Goal: Task Accomplishment & Management: Manage account settings

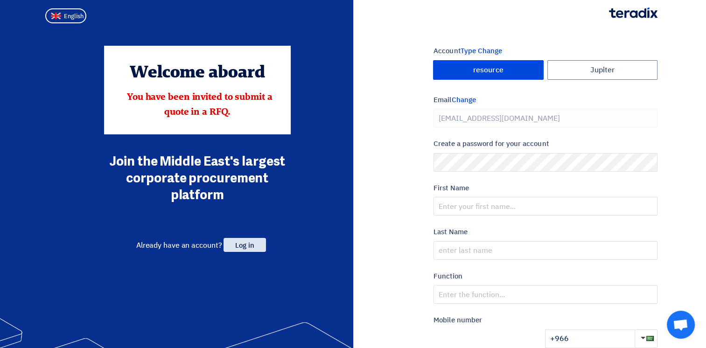
click at [254, 244] on span "Log in" at bounding box center [245, 245] width 42 height 14
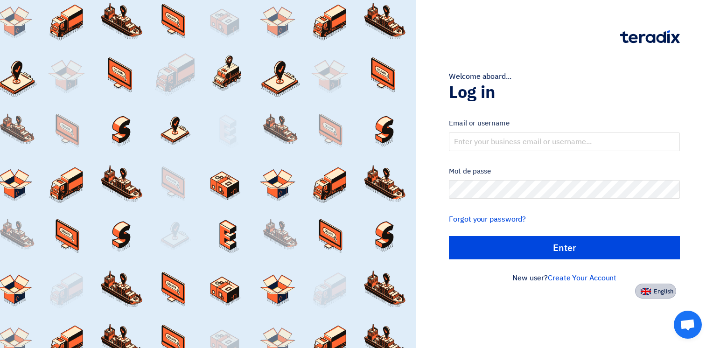
click at [664, 292] on span "English" at bounding box center [664, 291] width 20 height 7
type input "Sign in"
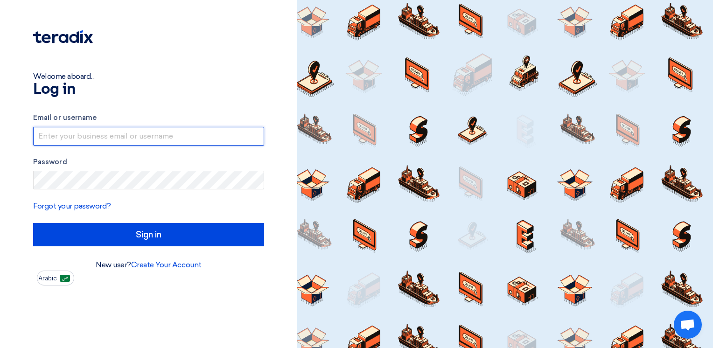
click at [105, 134] on input "text" at bounding box center [148, 136] width 231 height 19
type input "[PERSON_NAME][EMAIL_ADDRESS][DOMAIN_NAME]"
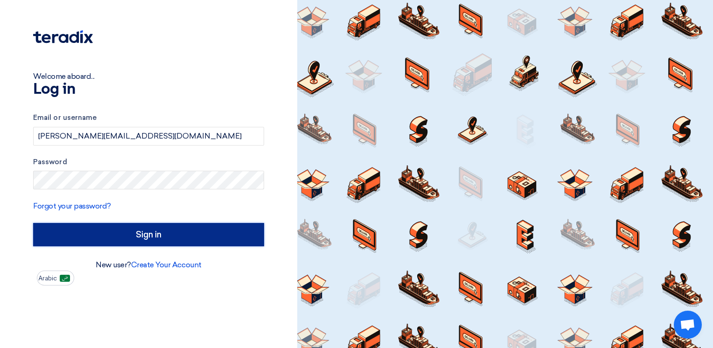
click at [163, 233] on input "Sign in" at bounding box center [148, 234] width 231 height 23
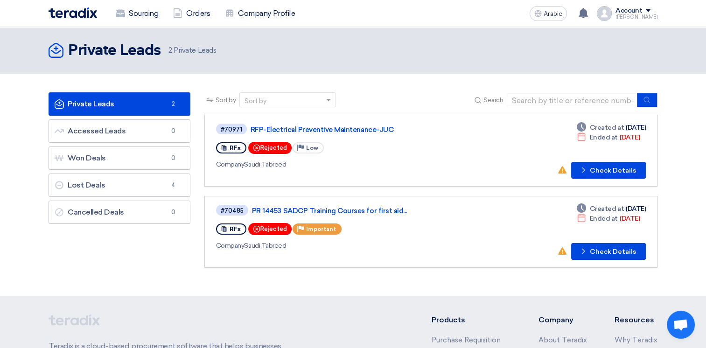
click at [192, 51] on font "2 Private Leads" at bounding box center [193, 50] width 48 height 8
click at [146, 13] on font "Sourcing" at bounding box center [143, 13] width 29 height 11
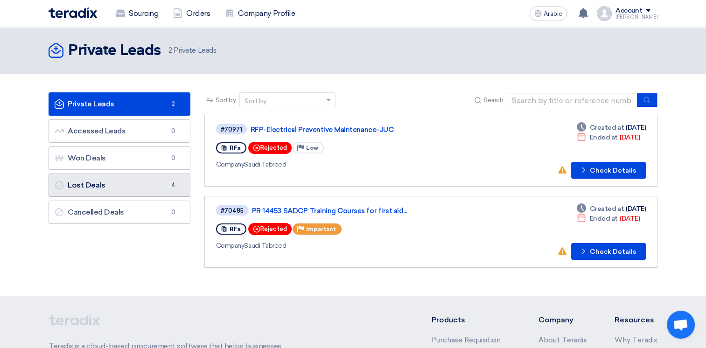
click at [119, 186] on link "Lost Deals Lost Deals 4" at bounding box center [120, 185] width 142 height 23
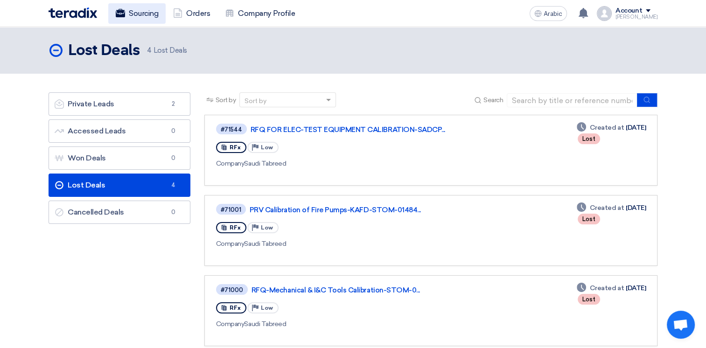
click at [150, 12] on font "Sourcing" at bounding box center [143, 13] width 29 height 11
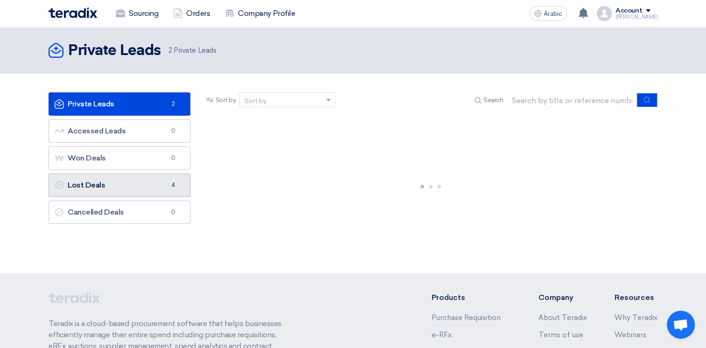
click at [156, 191] on link "Lost Deals Lost Deals 4" at bounding box center [120, 185] width 142 height 23
